Goal: Task Accomplishment & Management: Use online tool/utility

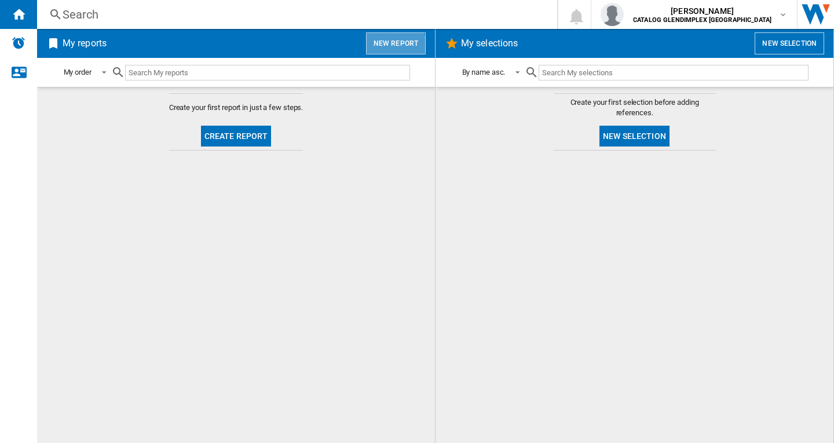
click at [395, 48] on button "New report" at bounding box center [396, 43] width 60 height 22
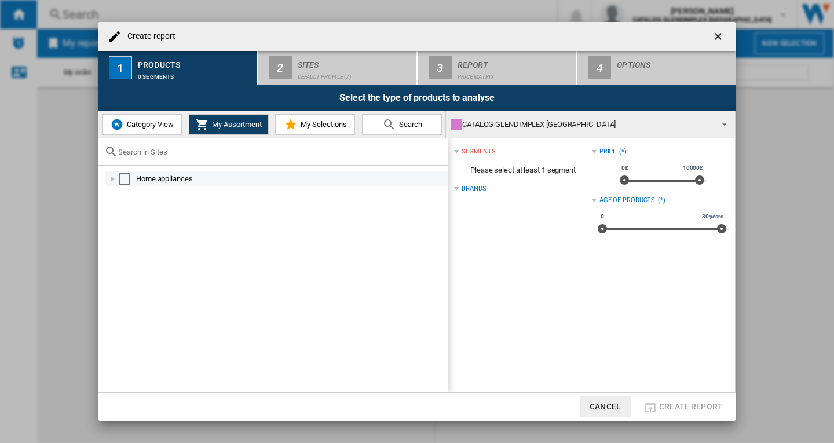
click at [122, 177] on div "Select" at bounding box center [125, 179] width 12 height 12
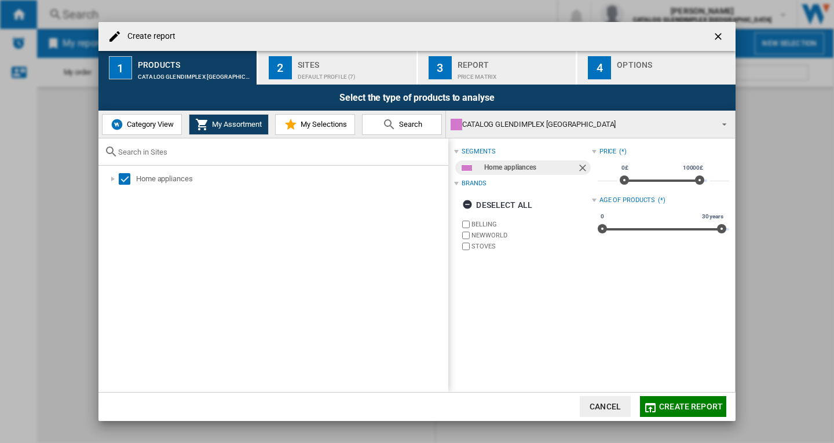
click at [323, 77] on div "Default profile (7)" at bounding box center [355, 74] width 114 height 12
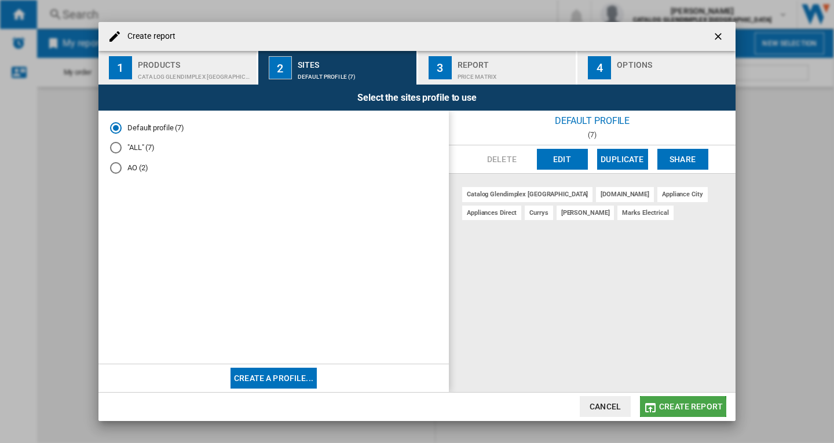
click at [679, 408] on span "Create report" at bounding box center [691, 406] width 64 height 9
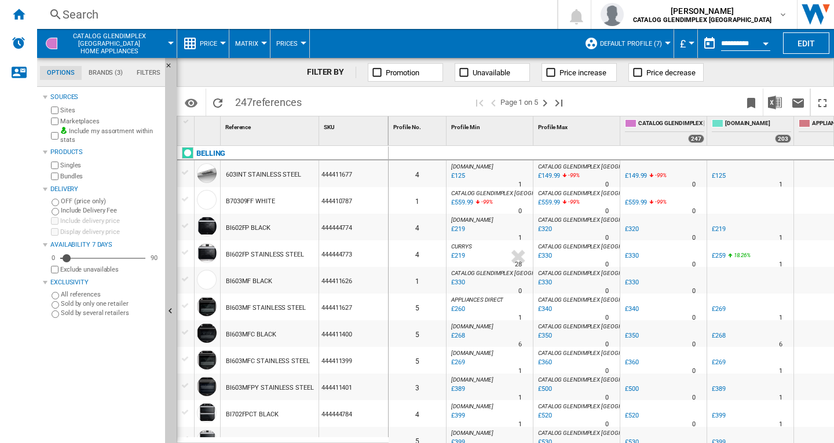
click at [222, 45] on button "Price" at bounding box center [211, 43] width 23 height 29
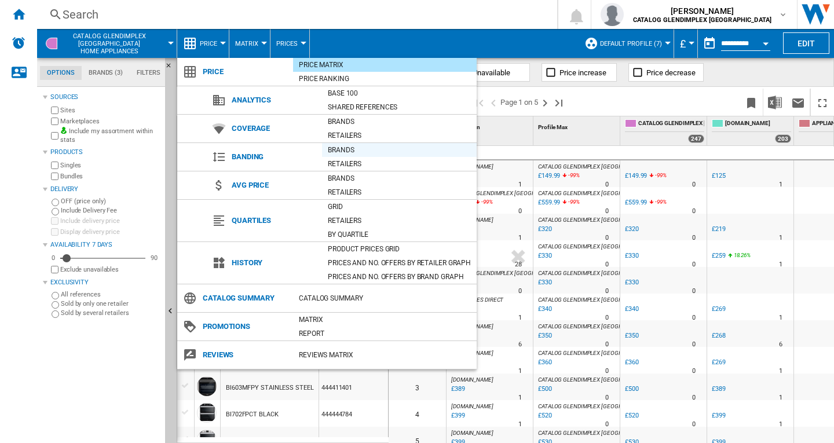
click at [352, 148] on div "Brands" at bounding box center [399, 150] width 155 height 12
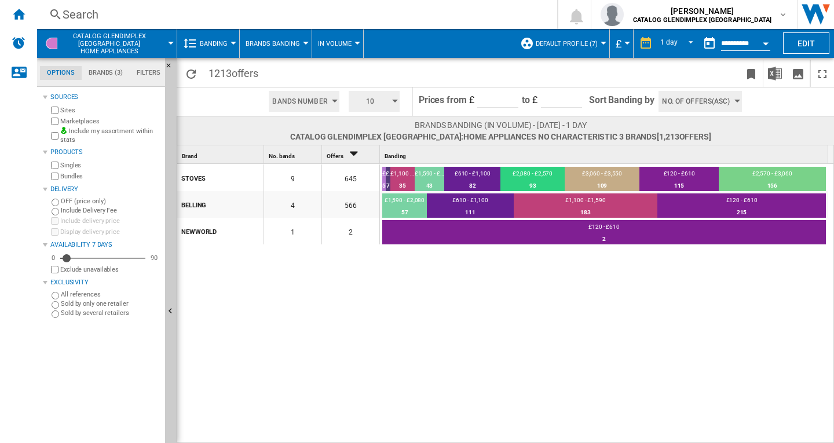
click at [394, 101] on div "button" at bounding box center [395, 101] width 6 height 3
click at [363, 143] on button "5" at bounding box center [376, 146] width 56 height 12
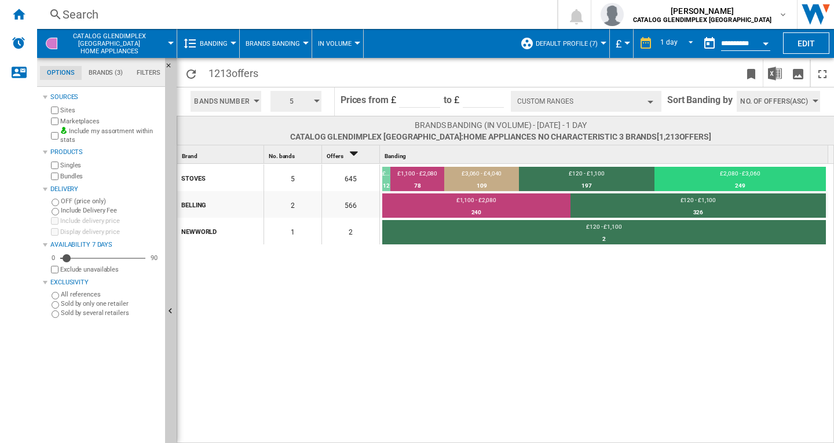
click at [257, 104] on button "Bands Number" at bounding box center [226, 101] width 70 height 21
click at [257, 104] on md-backdrop at bounding box center [417, 221] width 834 height 443
click at [318, 104] on button "5" at bounding box center [296, 101] width 51 height 21
click at [286, 158] on button "6" at bounding box center [297, 157] width 56 height 12
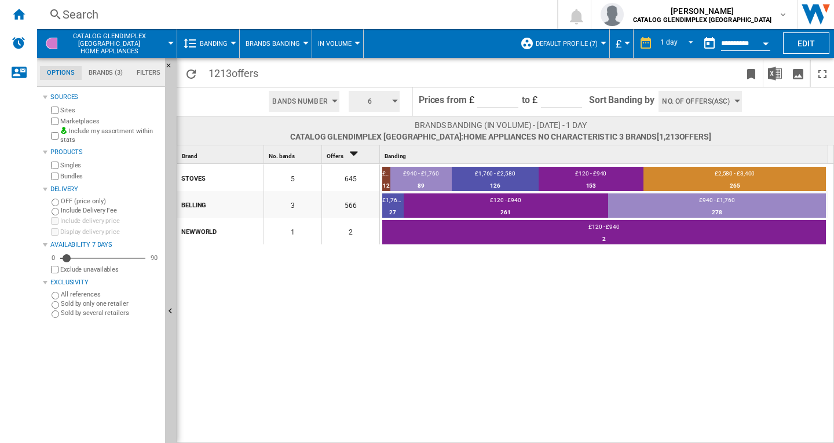
click at [737, 103] on button "No. of offers(Asc)" at bounding box center [700, 101] width 83 height 21
click at [737, 103] on md-backdrop at bounding box center [417, 221] width 834 height 443
click at [395, 101] on div "button" at bounding box center [395, 101] width 6 height 3
click at [358, 145] on button "5" at bounding box center [376, 146] width 56 height 12
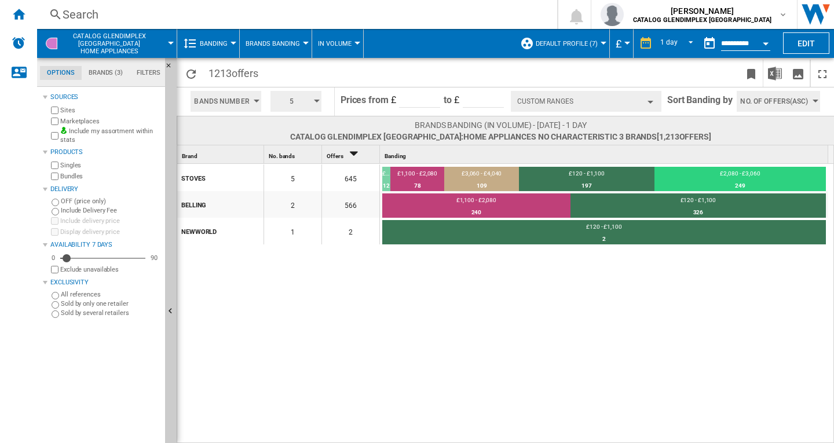
click at [648, 104] on button "Custom Ranges" at bounding box center [586, 101] width 151 height 21
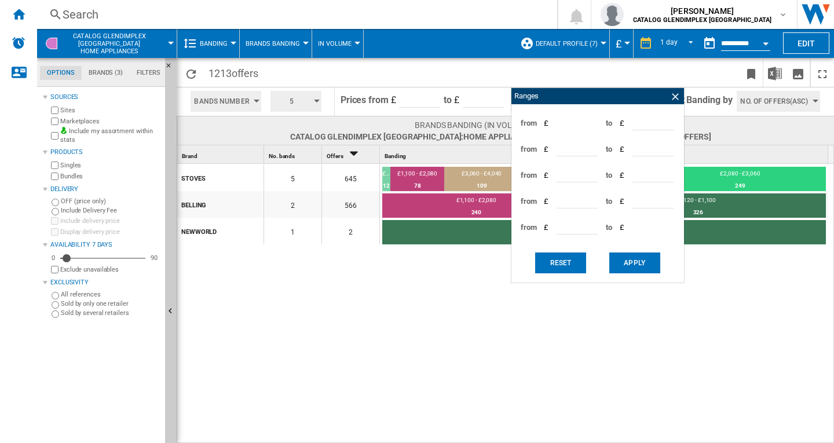
click at [728, 138] on span at bounding box center [739, 130] width 57 height 23
click at [672, 97] on ng-md-icon at bounding box center [676, 97] width 12 height 12
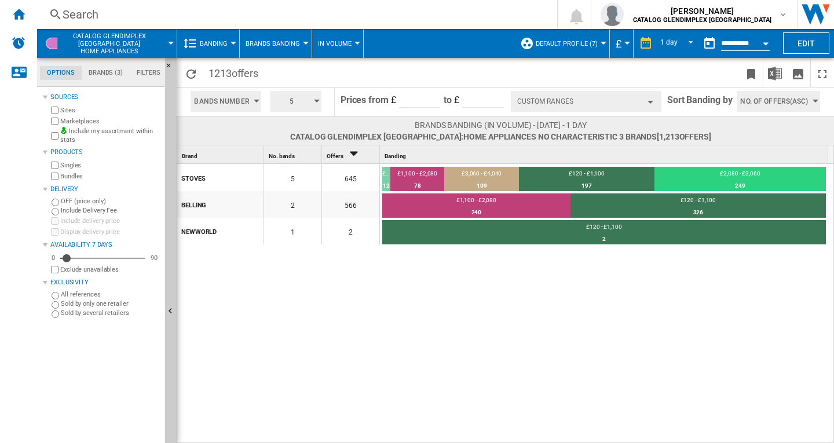
click at [649, 103] on div "button" at bounding box center [651, 102] width 6 height 3
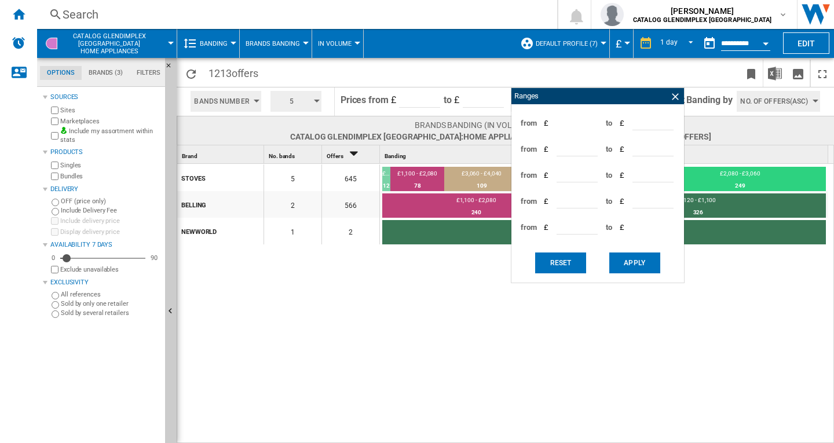
click at [729, 132] on span at bounding box center [739, 130] width 57 height 23
click at [677, 100] on ng-md-icon at bounding box center [676, 97] width 12 height 12
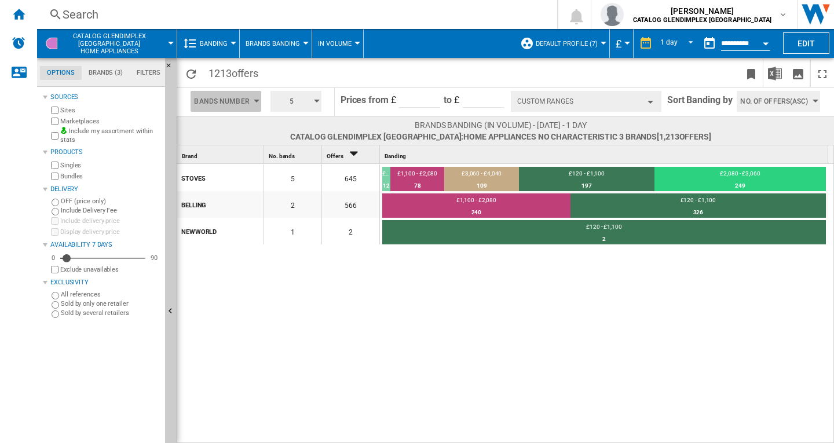
click at [254, 101] on div "button" at bounding box center [257, 101] width 6 height 3
click at [254, 101] on md-backdrop at bounding box center [417, 221] width 834 height 443
click at [645, 103] on button "Custom Ranges" at bounding box center [586, 101] width 151 height 21
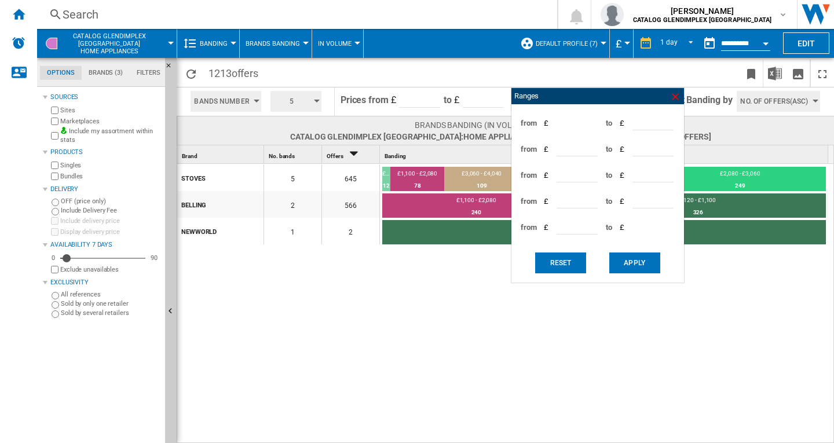
click at [670, 94] on ng-md-icon at bounding box center [676, 97] width 12 height 12
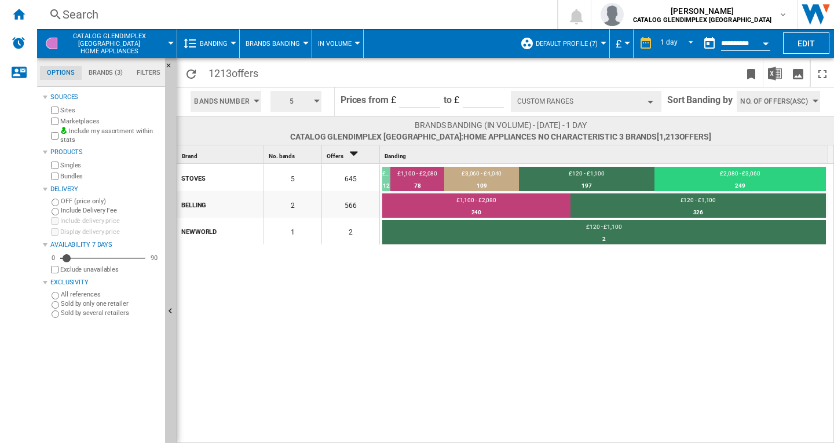
click at [589, 100] on button "Custom Ranges" at bounding box center [586, 101] width 151 height 21
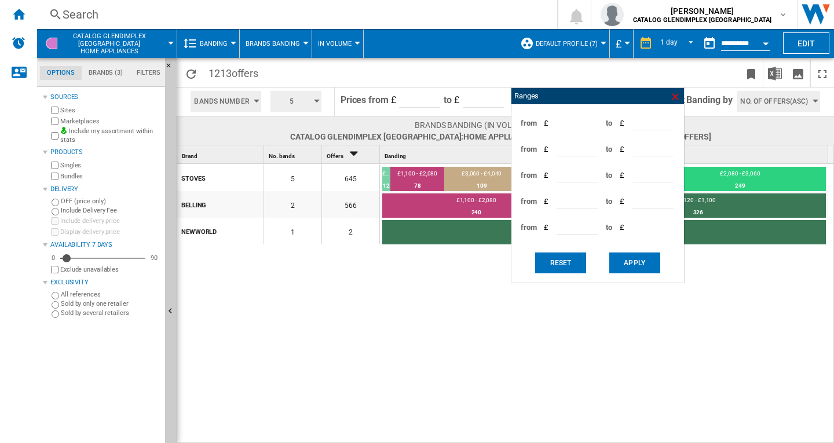
click at [670, 96] on ng-md-icon at bounding box center [676, 97] width 12 height 12
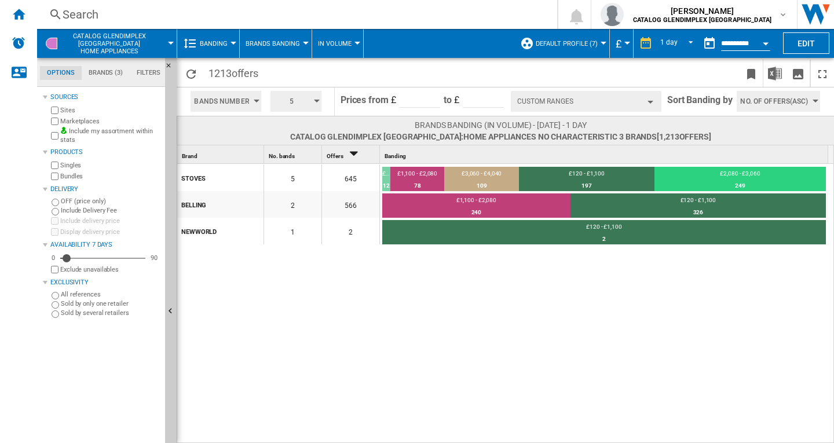
click at [562, 101] on button "Custom Ranges" at bounding box center [586, 101] width 151 height 21
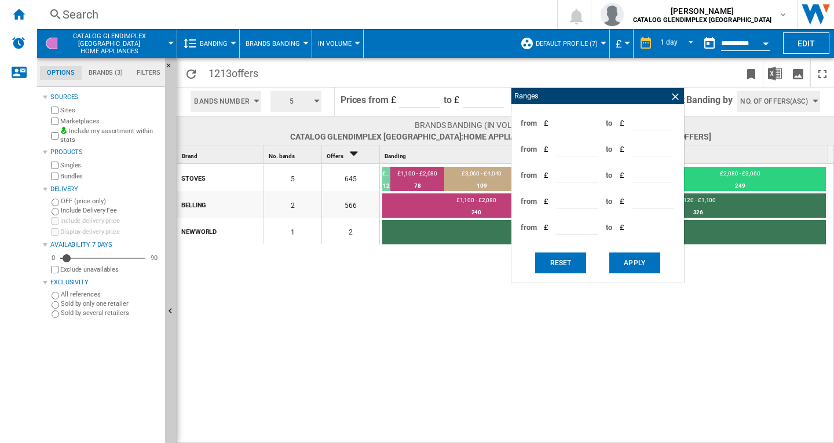
click at [316, 102] on div "button" at bounding box center [317, 101] width 6 height 3
click at [282, 124] on button "3" at bounding box center [297, 122] width 56 height 12
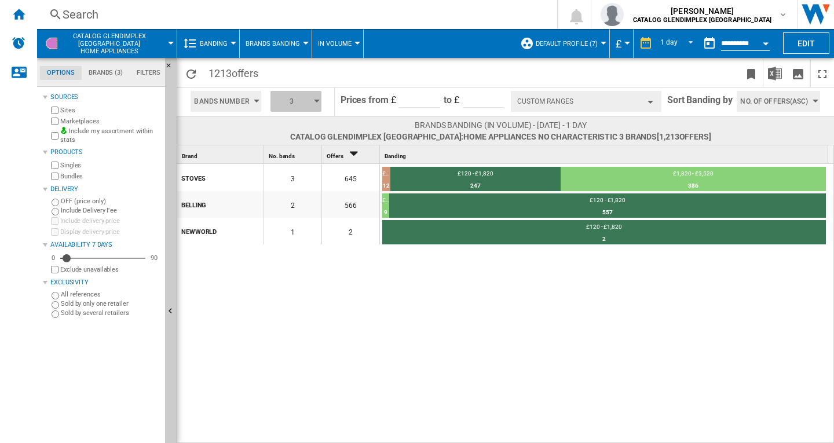
click at [316, 104] on button "3" at bounding box center [296, 101] width 51 height 21
click at [316, 104] on md-backdrop at bounding box center [417, 221] width 834 height 443
click at [256, 98] on button "Bands Number" at bounding box center [226, 101] width 70 height 21
click at [256, 98] on md-backdrop at bounding box center [417, 221] width 834 height 443
click at [620, 100] on button "Custom Ranges" at bounding box center [586, 101] width 151 height 21
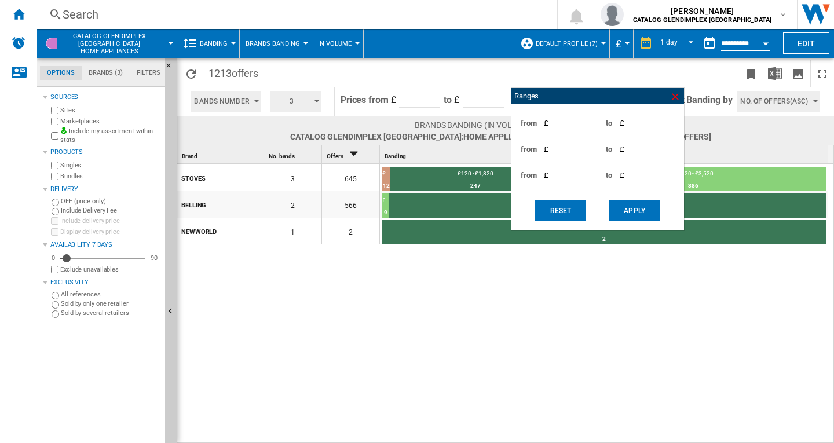
click at [677, 95] on ng-md-icon at bounding box center [676, 97] width 12 height 12
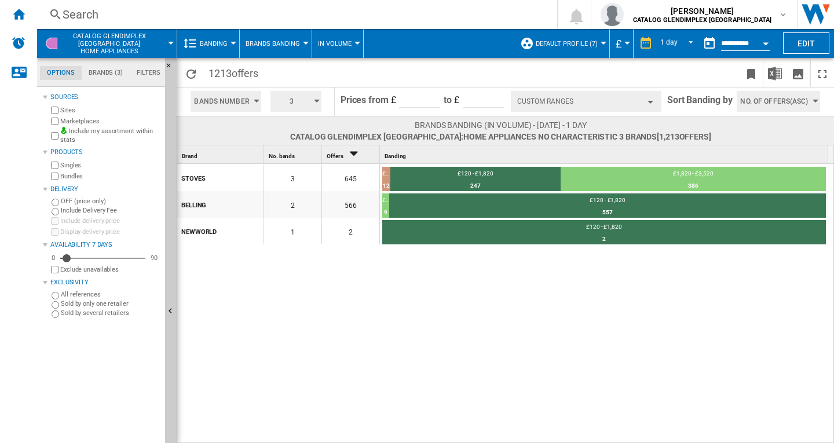
click at [647, 104] on button "Custom Ranges" at bounding box center [586, 101] width 151 height 21
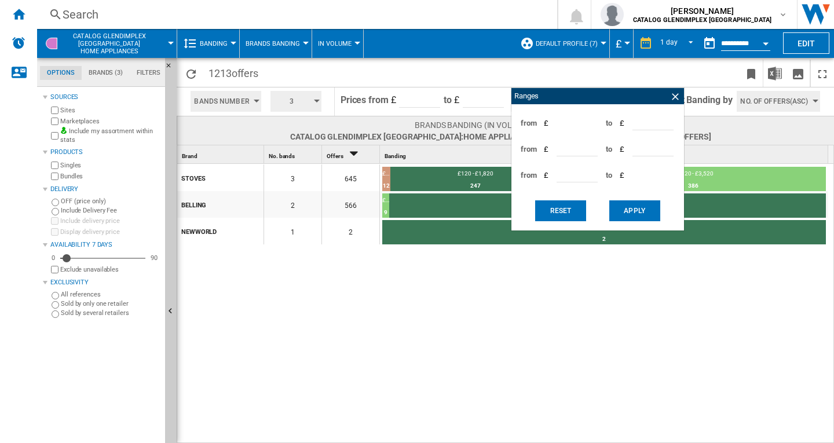
click at [647, 104] on div "from £ *** to £ **** from £ **** to £ **** from £ **** to £ **** Reset Apply" at bounding box center [598, 167] width 173 height 126
click at [672, 99] on ng-md-icon at bounding box center [676, 97] width 12 height 12
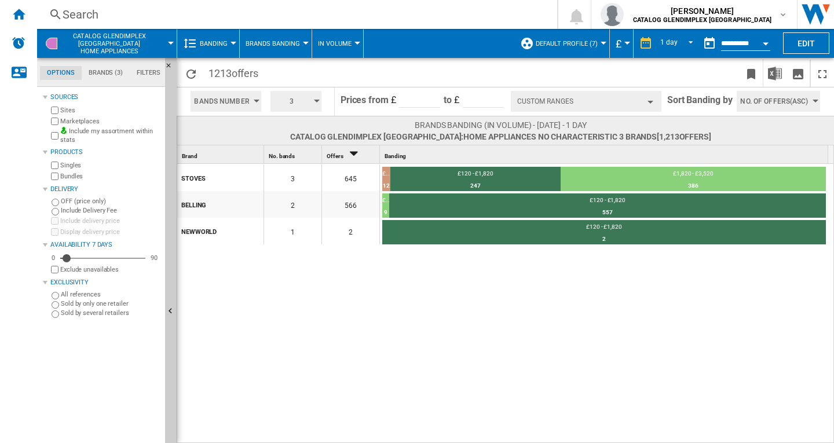
click at [316, 101] on div "button" at bounding box center [317, 101] width 6 height 3
click at [282, 143] on button "5" at bounding box center [297, 146] width 56 height 12
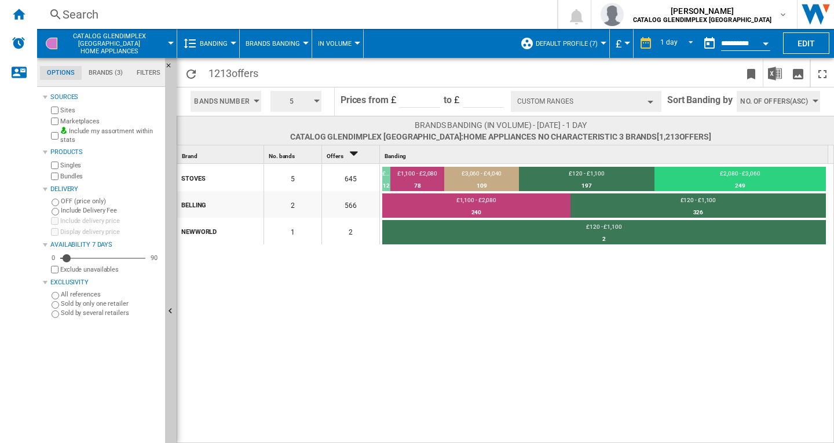
click at [581, 99] on button "Custom Ranges" at bounding box center [586, 101] width 151 height 21
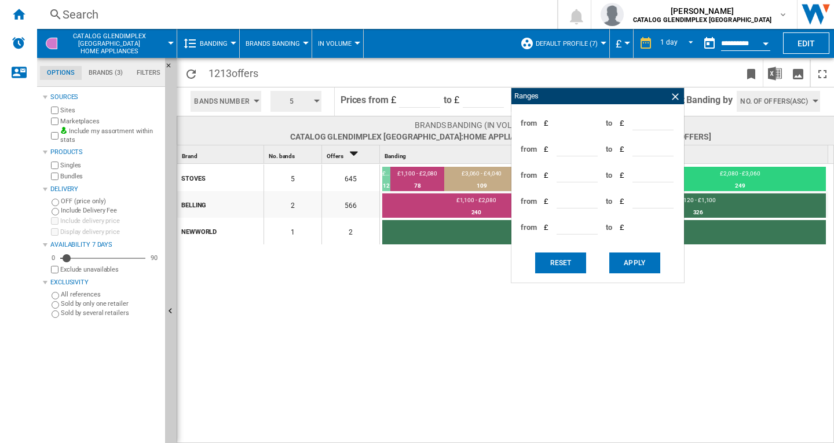
click at [736, 133] on span at bounding box center [739, 130] width 57 height 23
click at [674, 98] on ng-md-icon at bounding box center [676, 97] width 12 height 12
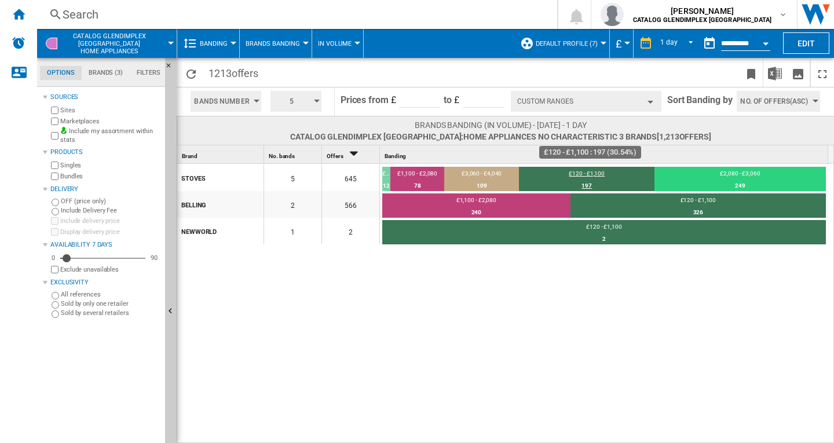
click at [596, 182] on div "197" at bounding box center [587, 186] width 136 height 12
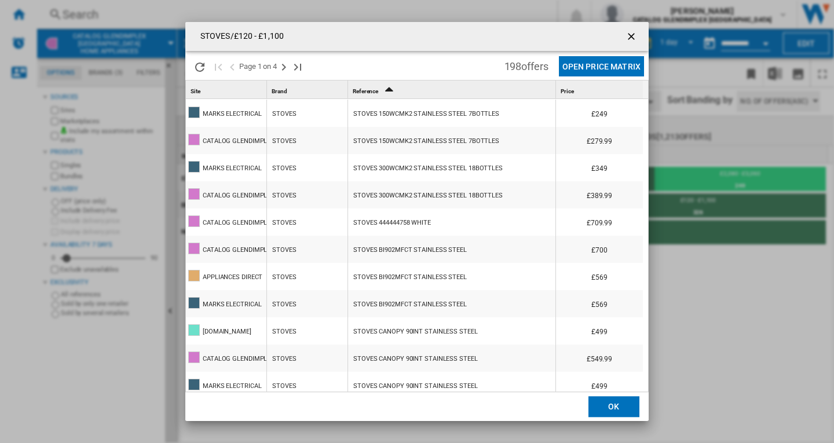
click at [627, 39] on ng-md-icon "getI18NText('BUTTONS.CLOSE_DIALOG')" at bounding box center [633, 38] width 14 height 14
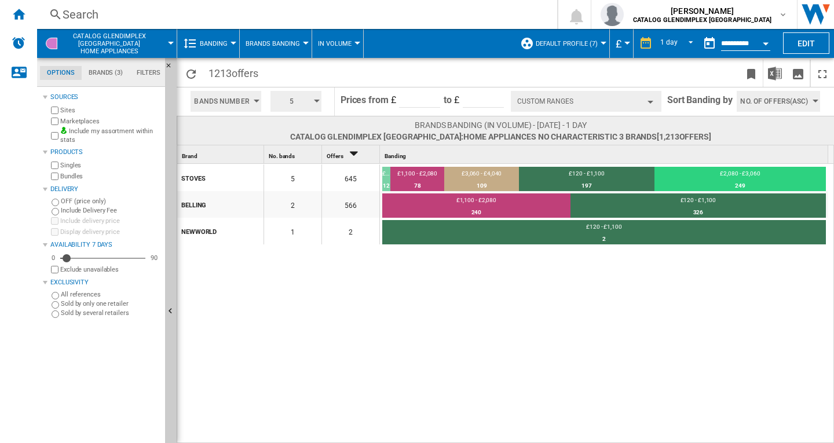
click at [601, 96] on button "Custom Ranges" at bounding box center [586, 101] width 151 height 21
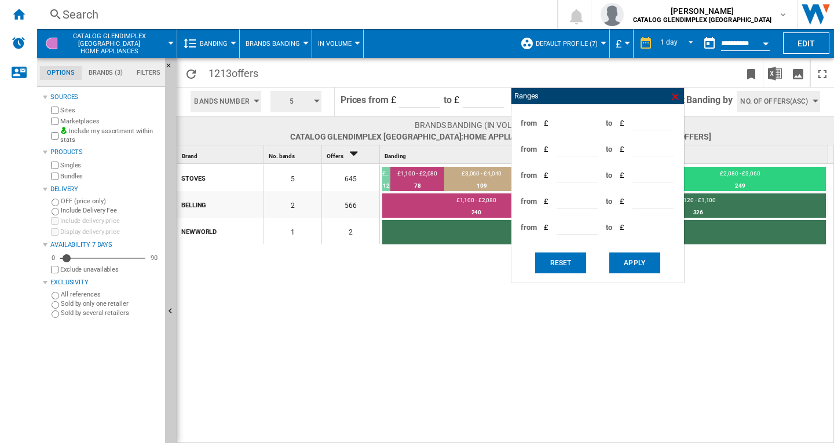
click at [673, 98] on ng-md-icon at bounding box center [676, 97] width 12 height 12
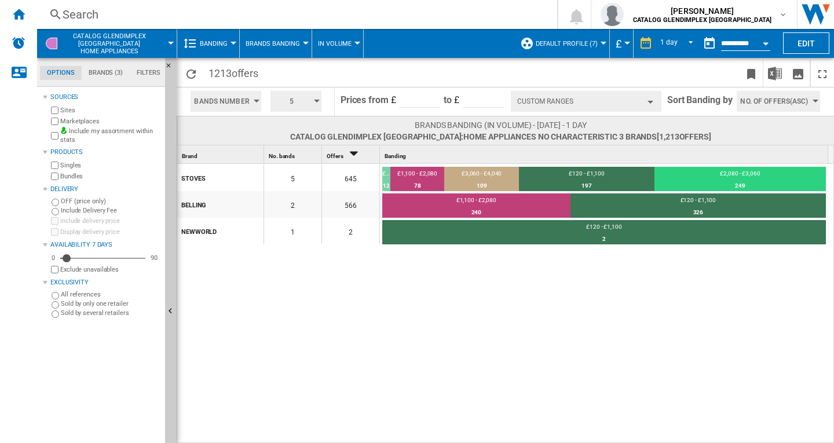
click at [584, 97] on button "Custom Ranges" at bounding box center [586, 101] width 151 height 21
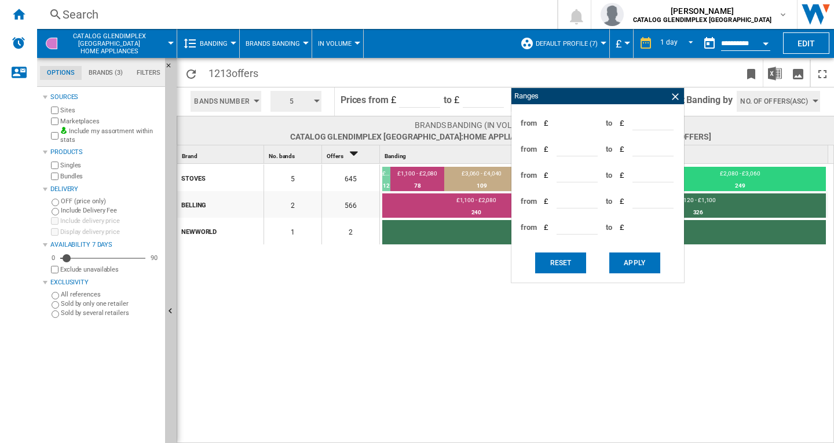
click at [711, 130] on span at bounding box center [739, 130] width 57 height 23
click at [675, 98] on ng-md-icon at bounding box center [676, 97] width 12 height 12
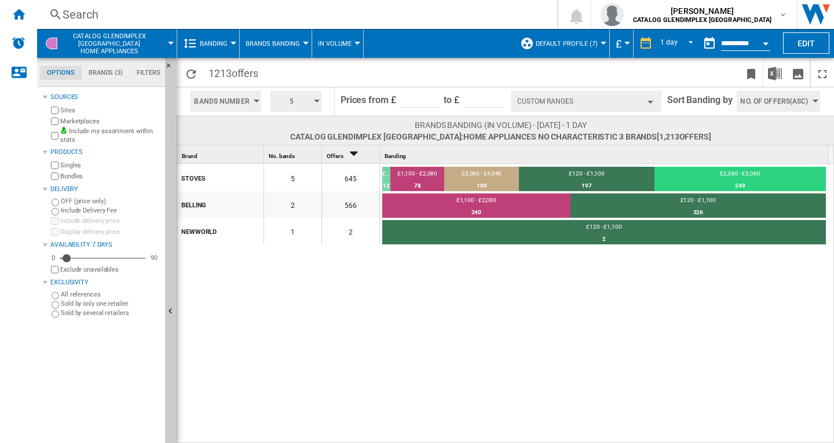
click at [644, 103] on button "Custom Ranges" at bounding box center [586, 101] width 151 height 21
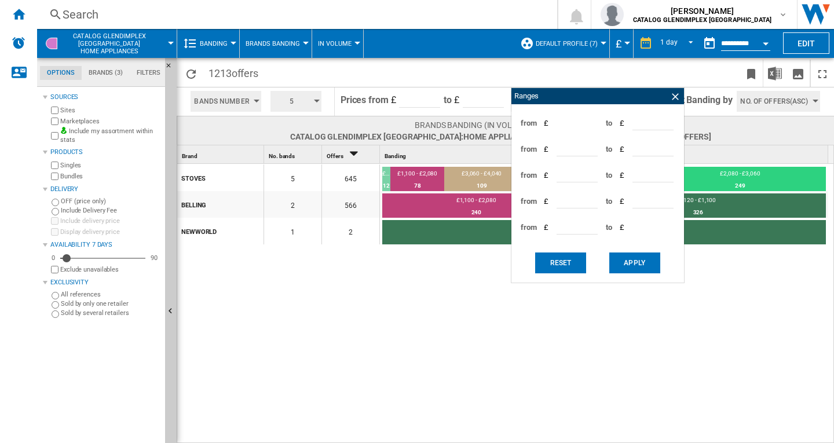
click at [717, 298] on div "STOVES 5 645 £4,040 - £5,020 12 1.86% £1,100 - £2,080 78 12.09% £3,060 - £4,040…" at bounding box center [506, 304] width 658 height 280
click at [670, 97] on ng-md-icon at bounding box center [676, 97] width 12 height 12
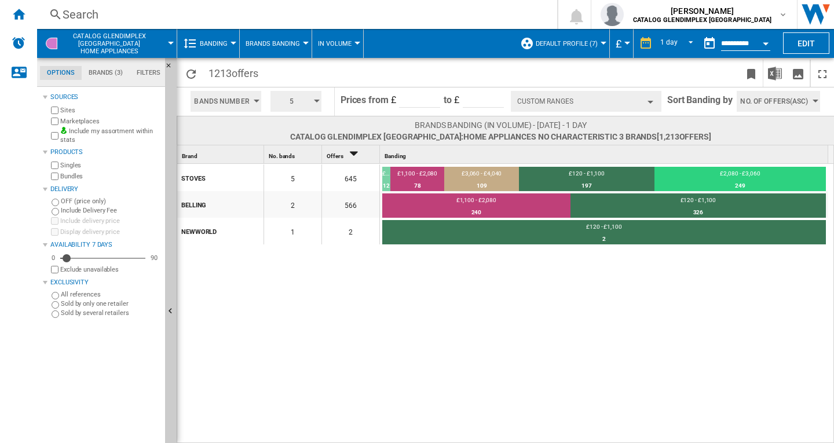
click at [649, 102] on div "button" at bounding box center [651, 102] width 6 height 3
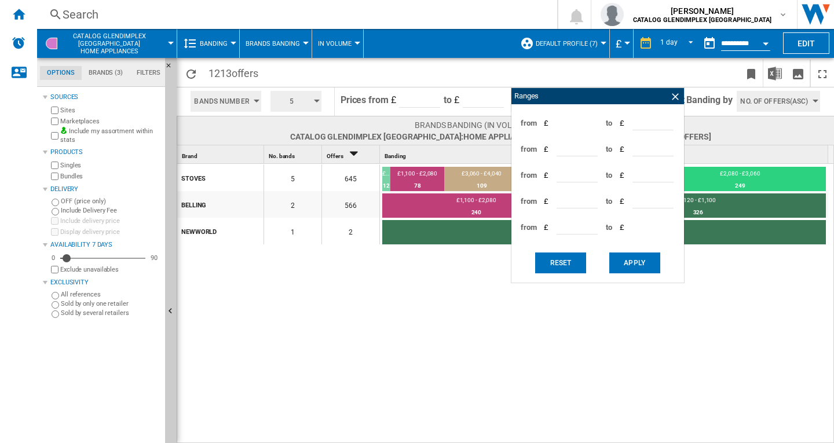
click at [723, 130] on span at bounding box center [739, 130] width 57 height 23
click at [671, 100] on ng-md-icon at bounding box center [676, 97] width 12 height 12
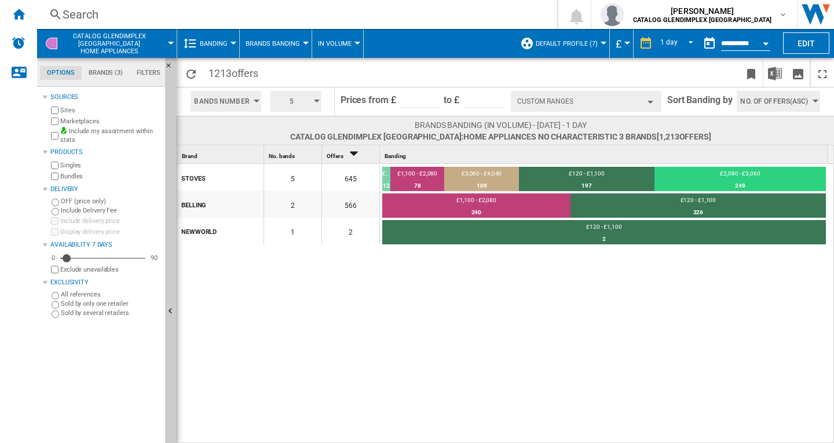
click at [316, 104] on button "5" at bounding box center [296, 101] width 51 height 21
click at [282, 154] on button "6" at bounding box center [297, 157] width 56 height 12
